Goal: Task Accomplishment & Management: Manage account settings

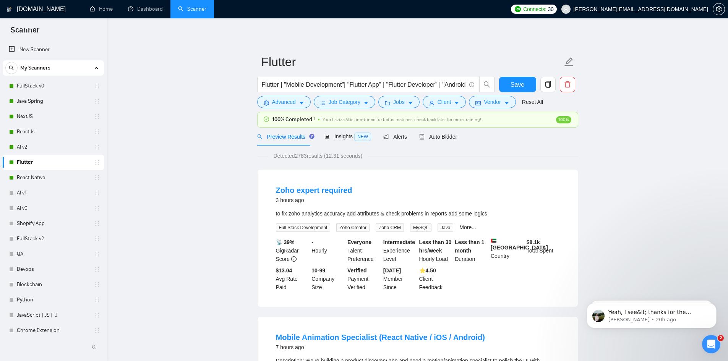
click at [16, 163] on div "Flutter" at bounding box center [54, 162] width 91 height 15
click at [94, 164] on icon "holder" at bounding box center [97, 162] width 6 height 6
click at [65, 166] on link "Flutter" at bounding box center [53, 162] width 73 height 15
click at [49, 182] on link "React Native" at bounding box center [53, 177] width 73 height 15
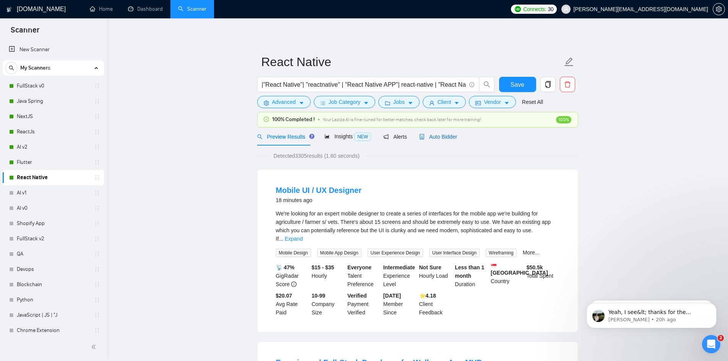
click at [440, 138] on span "Auto Bidder" at bounding box center [438, 137] width 38 height 6
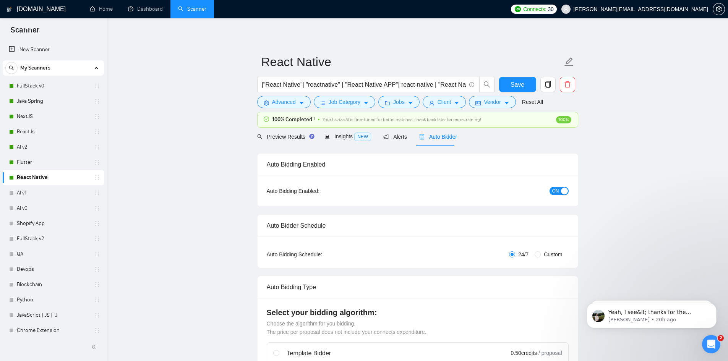
checkbox input "true"
click at [554, 189] on span "ON" at bounding box center [555, 191] width 7 height 8
click at [391, 134] on span "Alerts" at bounding box center [395, 137] width 24 height 6
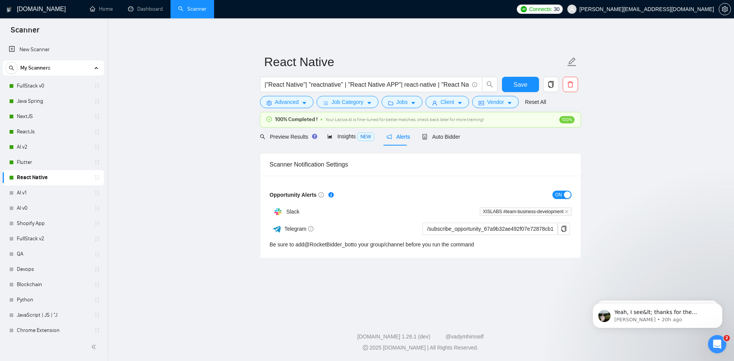
click at [558, 195] on span "ON" at bounding box center [558, 195] width 7 height 8
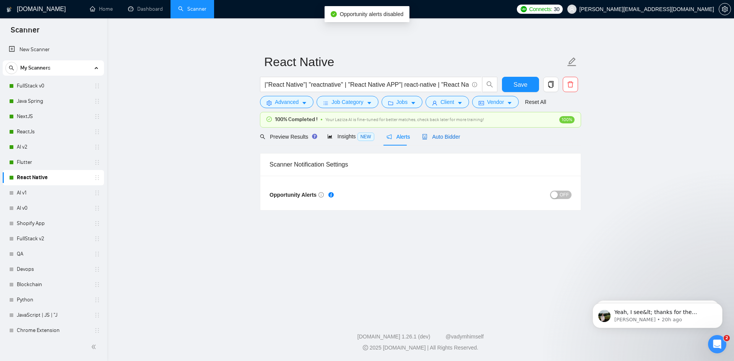
click at [442, 135] on span "Auto Bidder" at bounding box center [441, 137] width 38 height 6
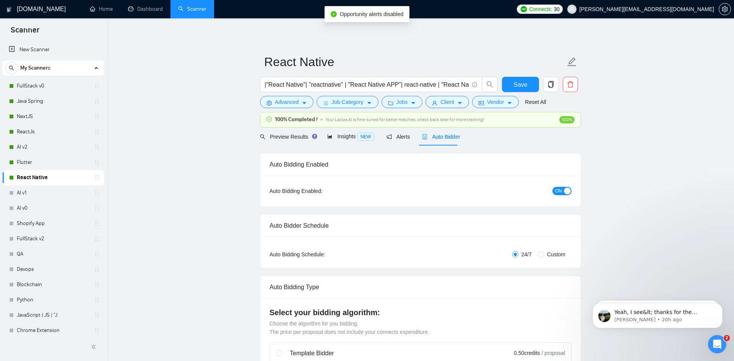
checkbox input "true"
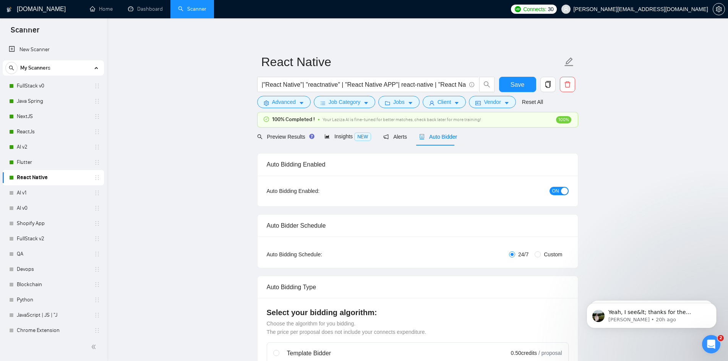
click at [554, 194] on span "ON" at bounding box center [555, 191] width 7 height 8
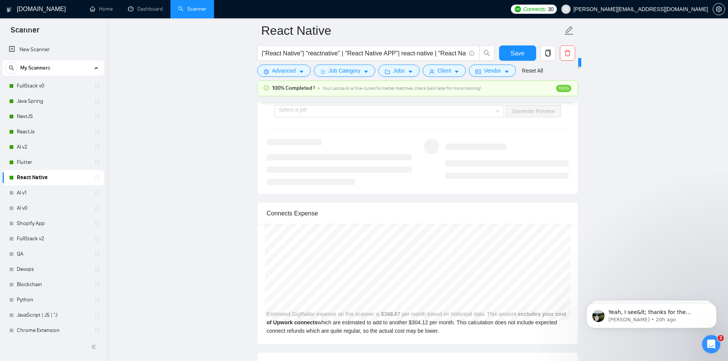
scroll to position [1720, 0]
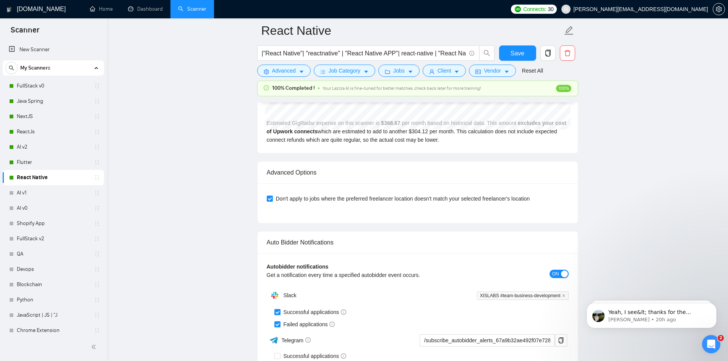
click at [557, 274] on span "ON" at bounding box center [555, 274] width 7 height 8
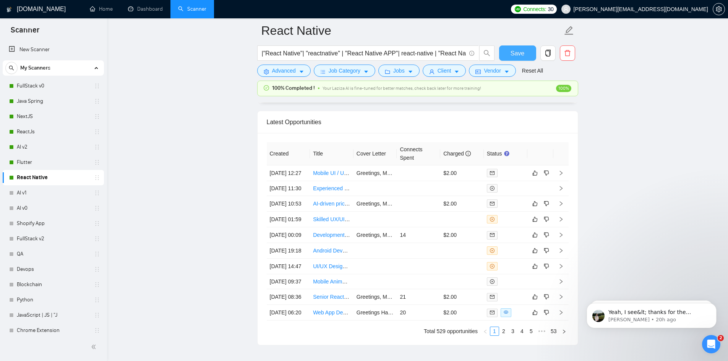
scroll to position [1929, 0]
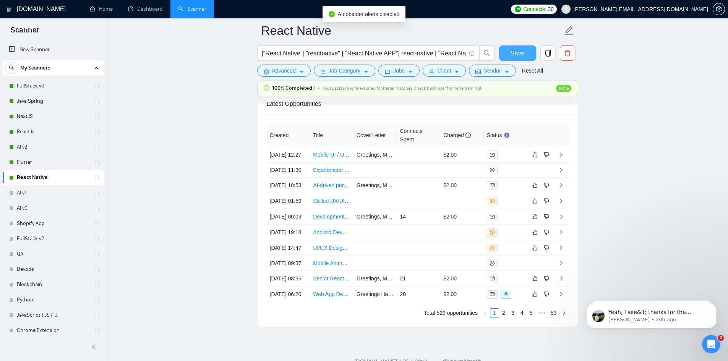
click at [524, 52] on span "Save" at bounding box center [518, 54] width 14 height 10
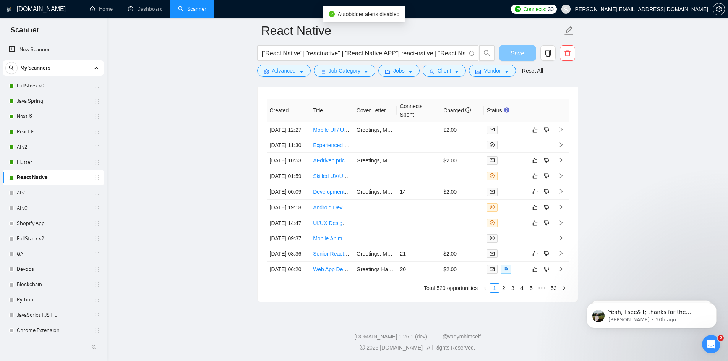
scroll to position [1903, 0]
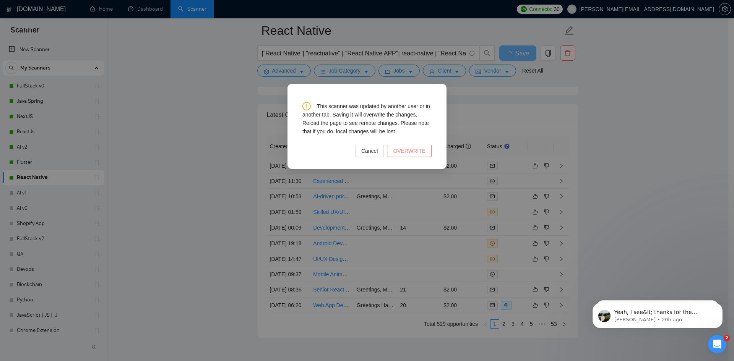
click at [418, 153] on span "OVERWRITE" at bounding box center [409, 151] width 32 height 8
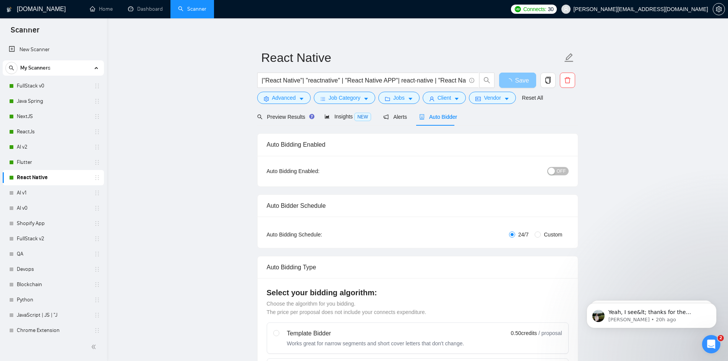
scroll to position [0, 0]
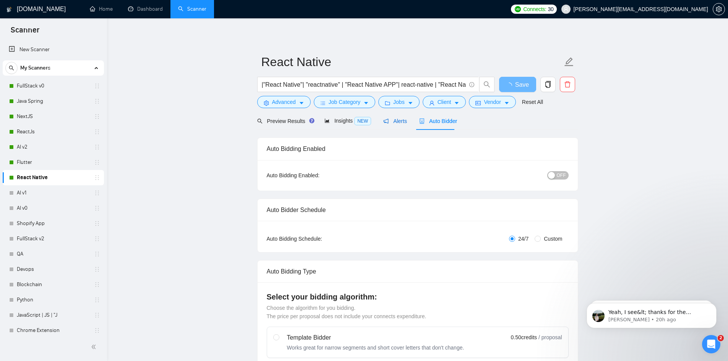
click at [395, 122] on span "Alerts" at bounding box center [395, 121] width 24 height 6
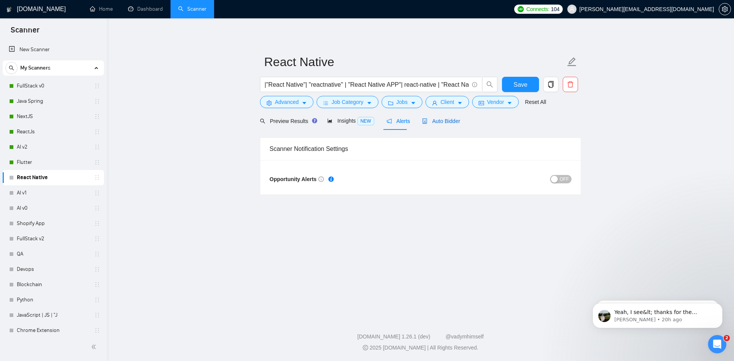
click at [433, 124] on span "Auto Bidder" at bounding box center [441, 121] width 38 height 6
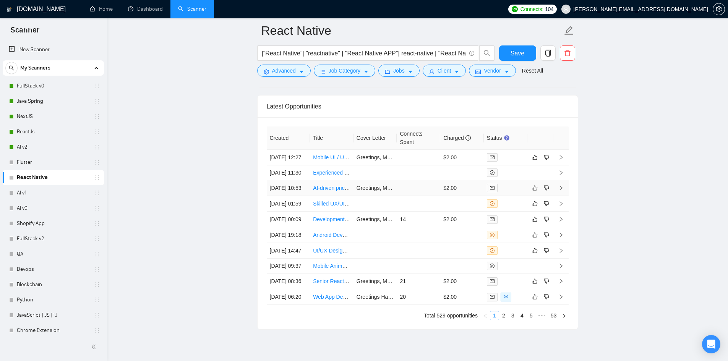
scroll to position [2016, 0]
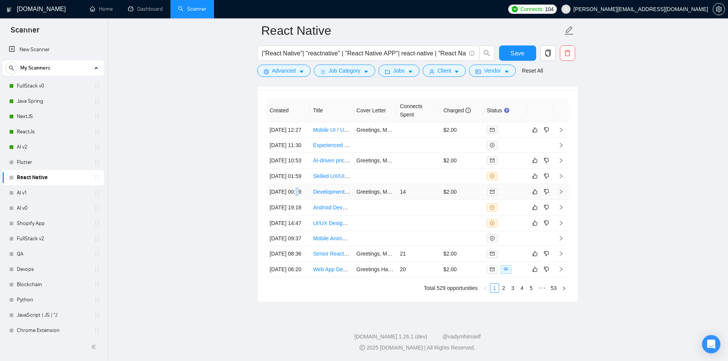
click at [296, 184] on td "[DATE] 00:09" at bounding box center [289, 192] width 44 height 16
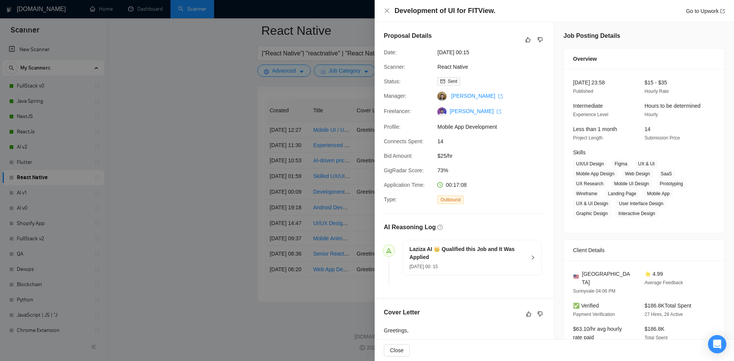
drag, startPoint x: 61, startPoint y: 230, endPoint x: 111, endPoint y: 101, distance: 138.5
click at [61, 230] on div at bounding box center [367, 180] width 734 height 361
